Goal: Navigation & Orientation: Find specific page/section

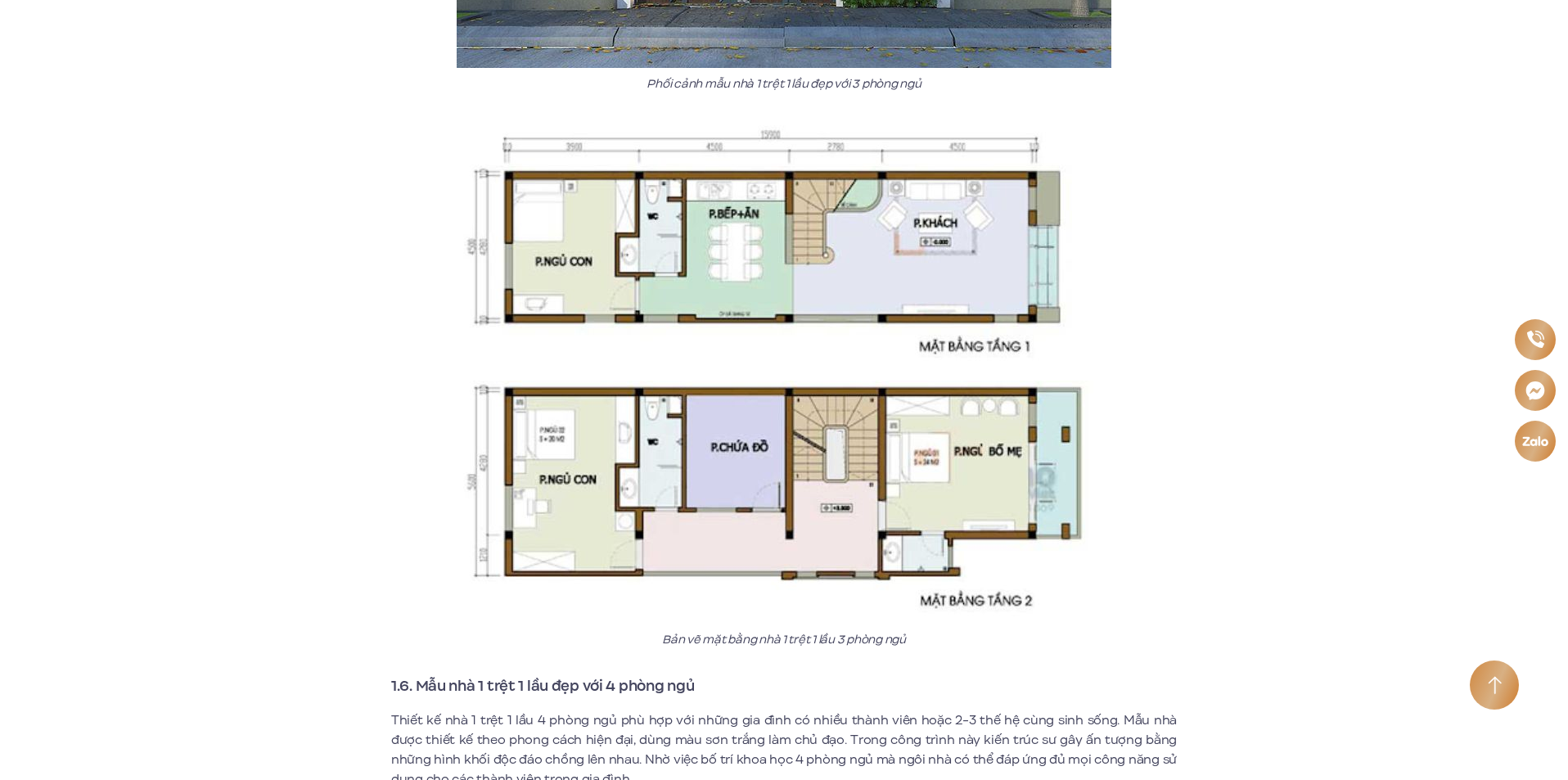
scroll to position [5241, 0]
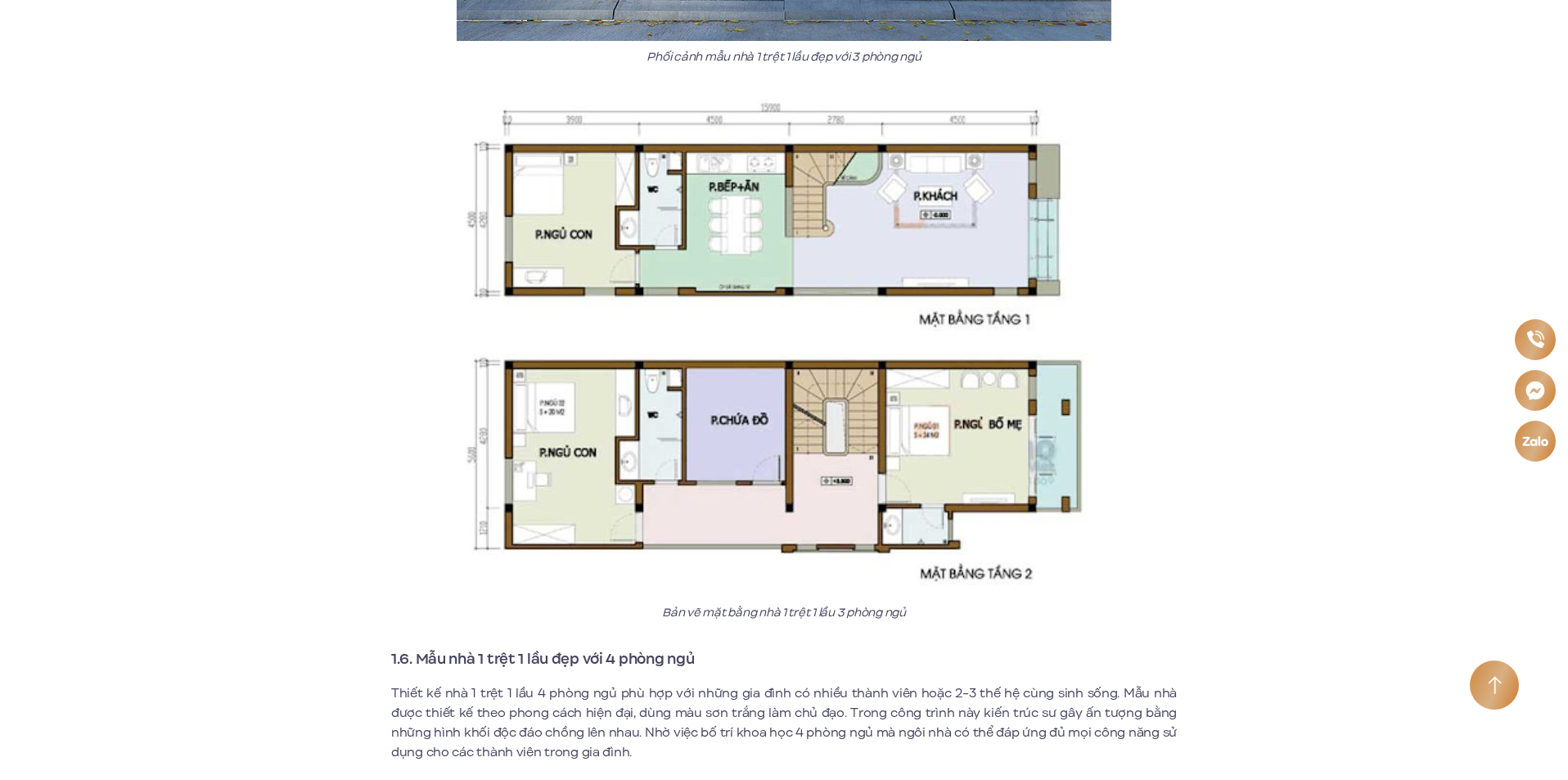
click at [721, 299] on img at bounding box center [784, 344] width 655 height 505
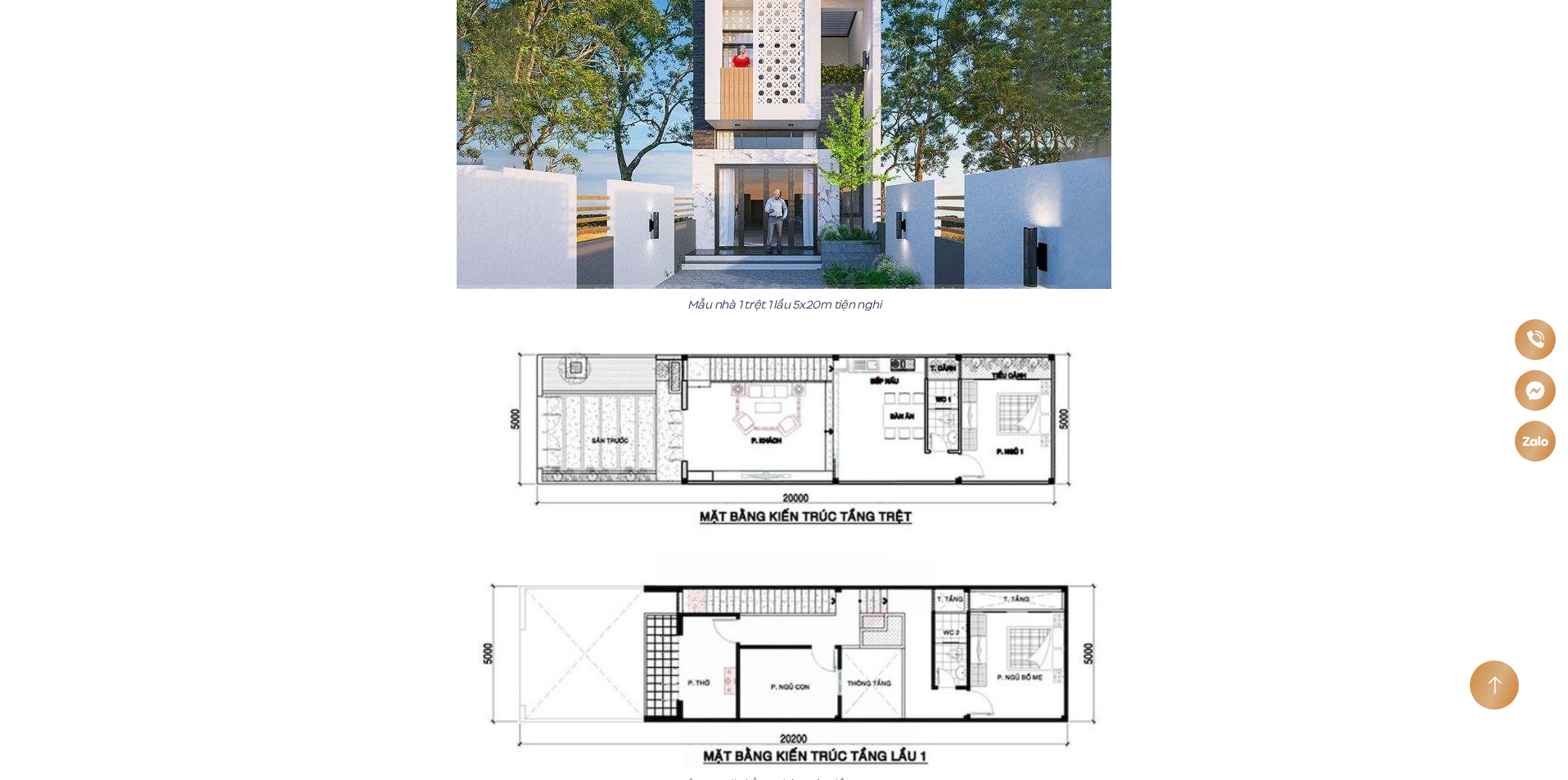
scroll to position [7371, 0]
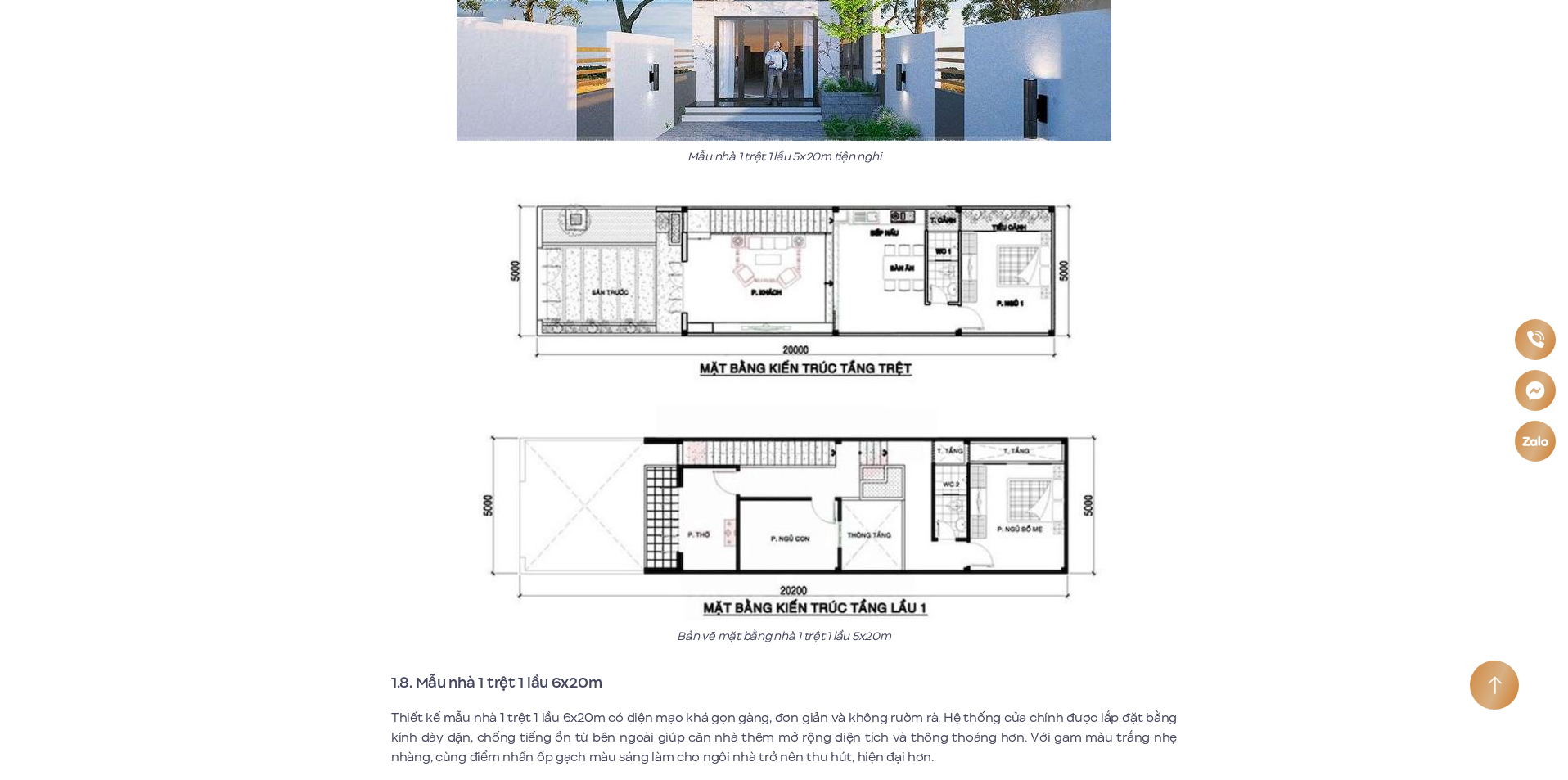
click at [870, 295] on img at bounding box center [784, 406] width 655 height 429
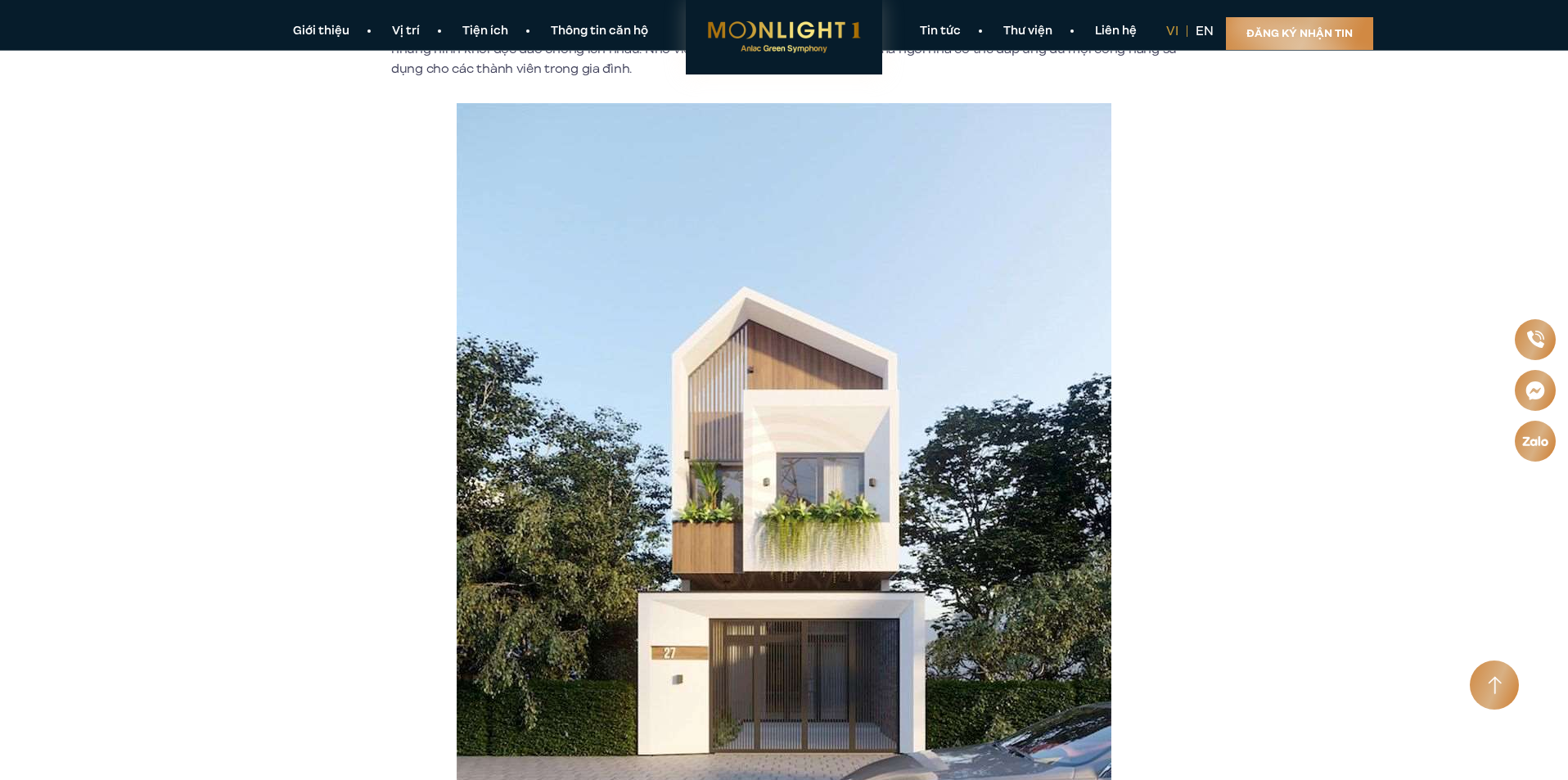
scroll to position [5851, 0]
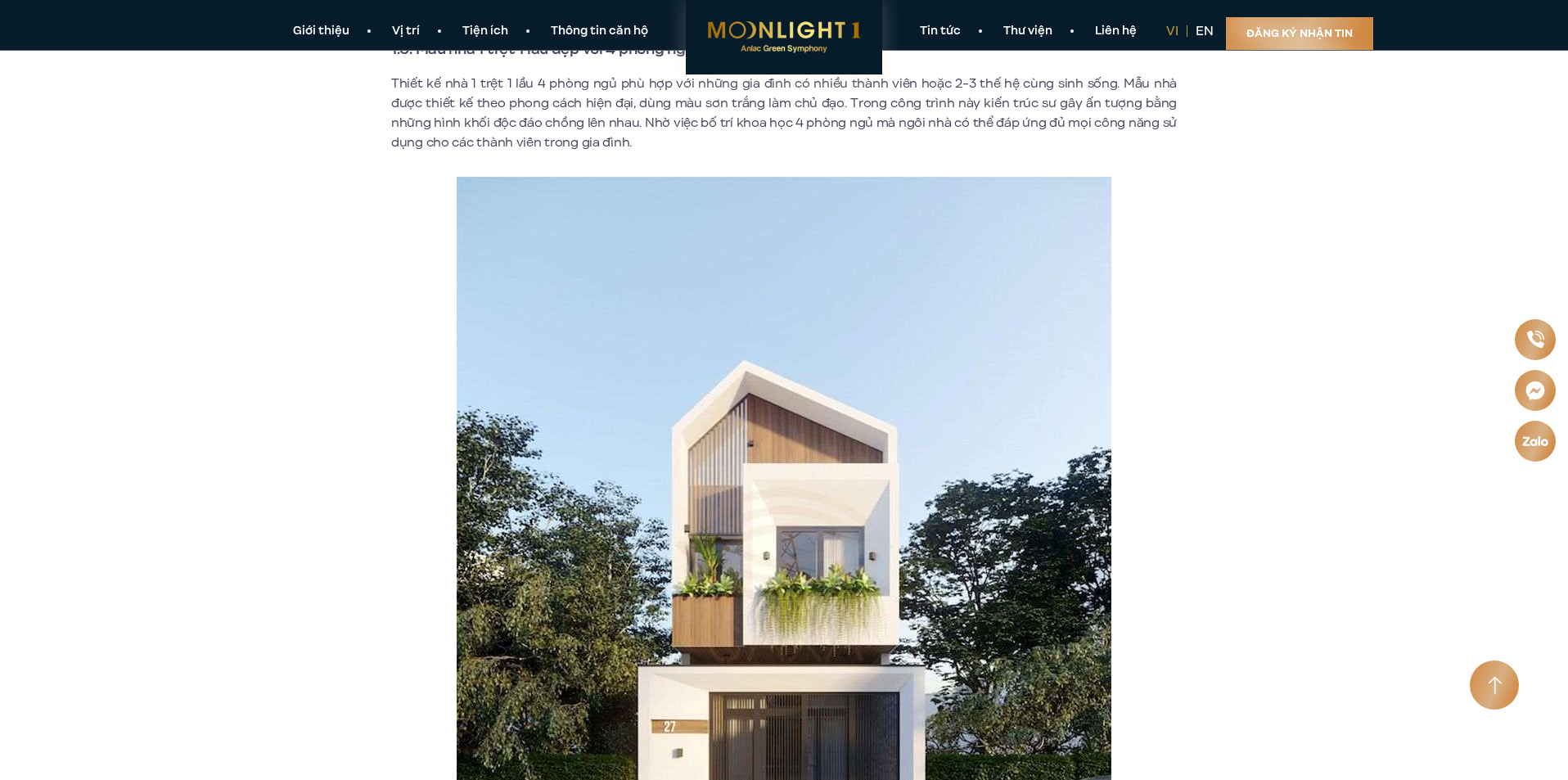
click at [589, 29] on link "Thông tin căn hộ" at bounding box center [600, 32] width 140 height 18
